Goal: Task Accomplishment & Management: Manage account settings

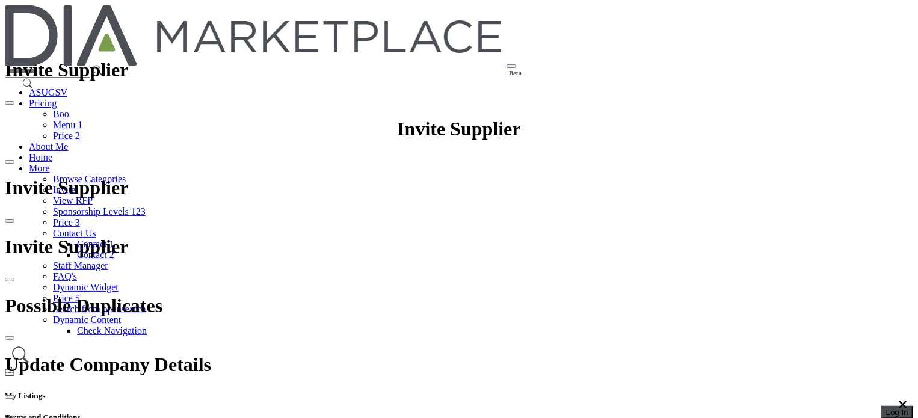
click at [886, 408] on span "Log In" at bounding box center [897, 412] width 22 height 9
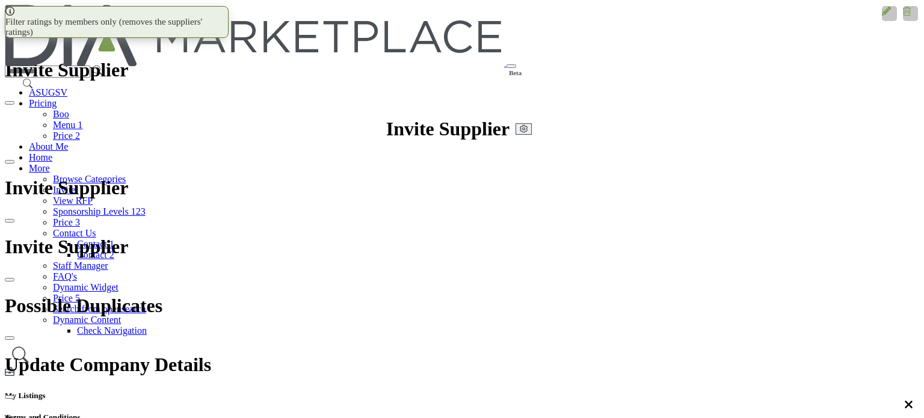
scroll to position [301, 0]
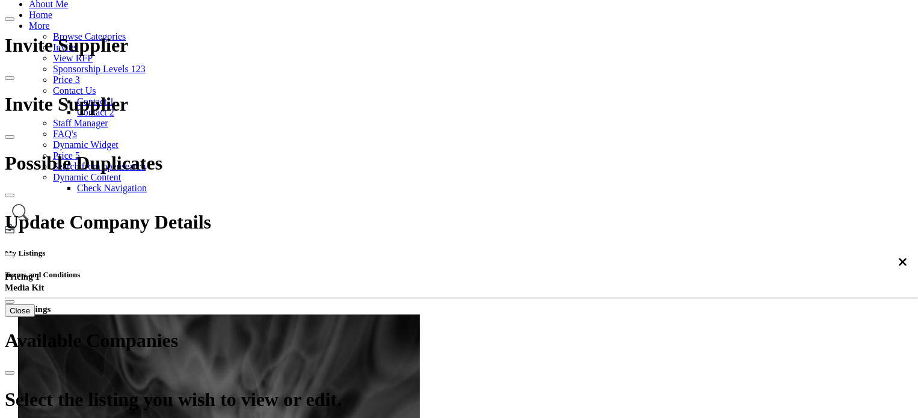
scroll to position [60, 0]
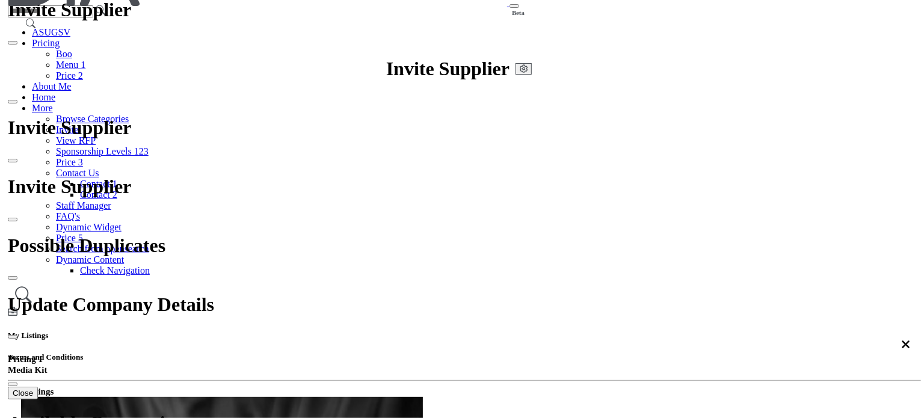
scroll to position [241, 0]
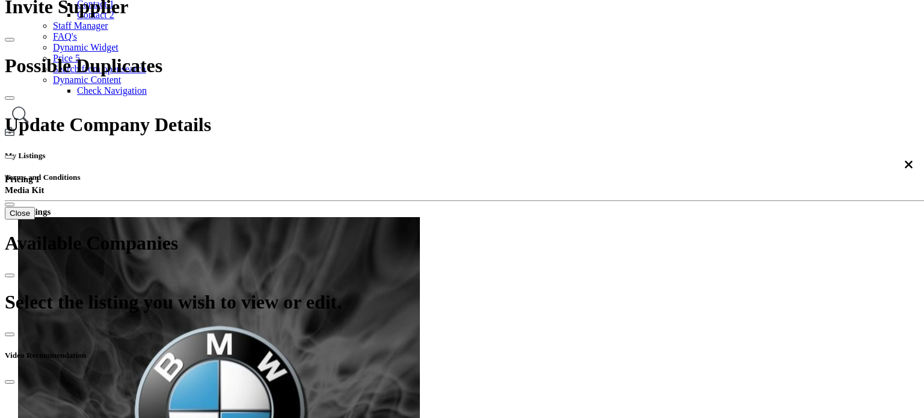
scroll to position [240, 0]
drag, startPoint x: 343, startPoint y: 105, endPoint x: 752, endPoint y: 156, distance: 412.7
drag, startPoint x: 467, startPoint y: 182, endPoint x: 705, endPoint y: 175, distance: 238.3
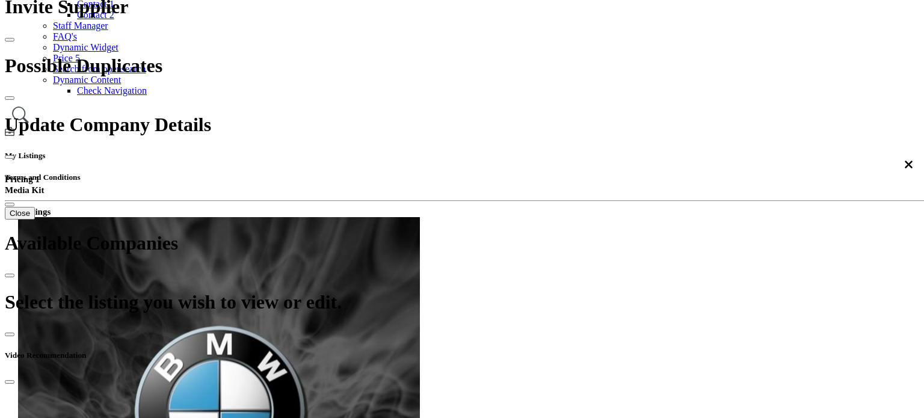
drag, startPoint x: 342, startPoint y: 109, endPoint x: 888, endPoint y: 158, distance: 548.2
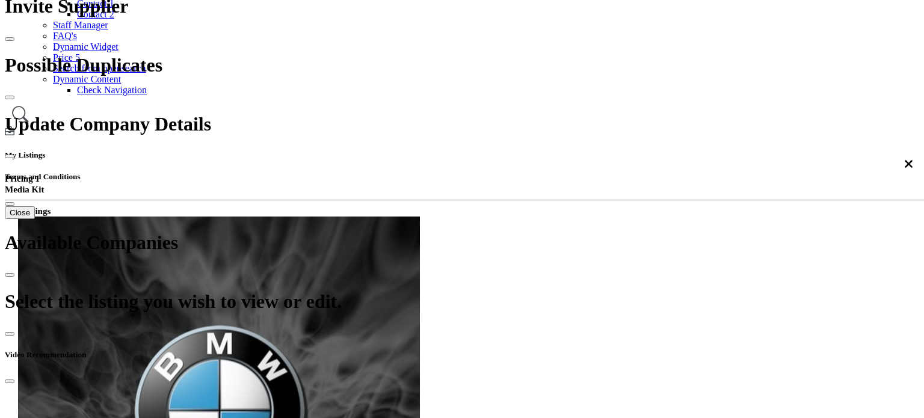
drag, startPoint x: 867, startPoint y: 201, endPoint x: 837, endPoint y: 180, distance: 36.2
drag, startPoint x: 702, startPoint y: 158, endPoint x: 909, endPoint y: 152, distance: 207.0
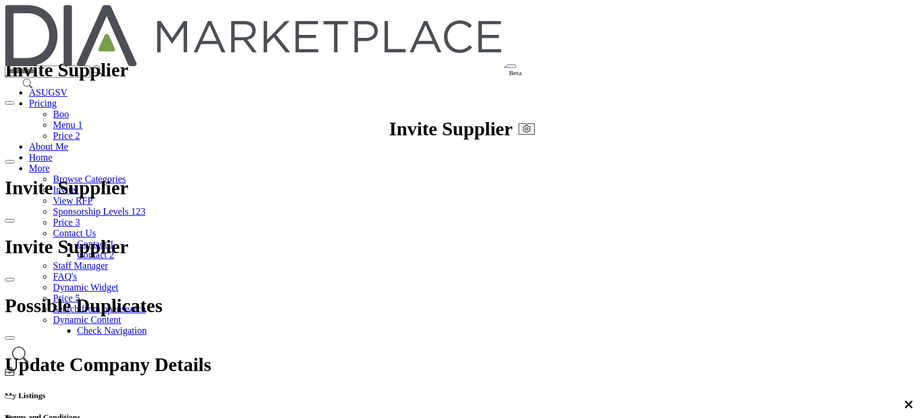
scroll to position [240, 0]
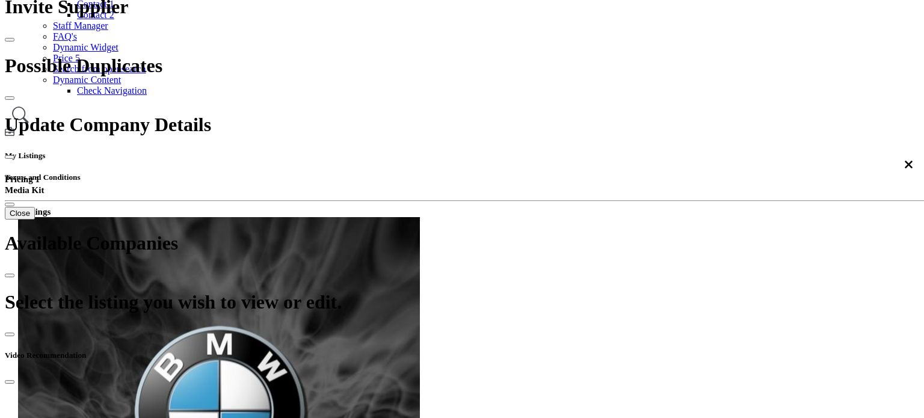
drag, startPoint x: 854, startPoint y: 183, endPoint x: 574, endPoint y: 147, distance: 282.0
